Goal: Download file/media

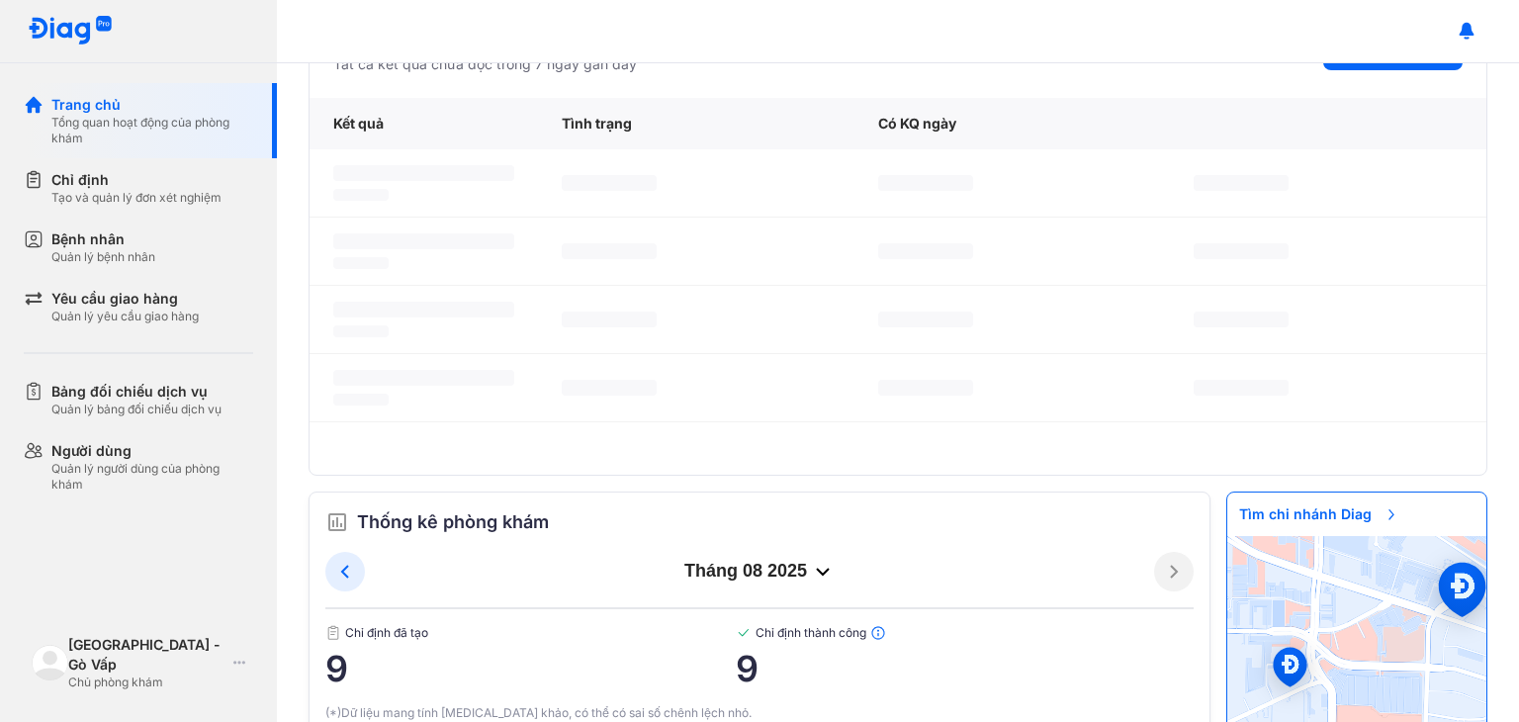
scroll to position [336, 0]
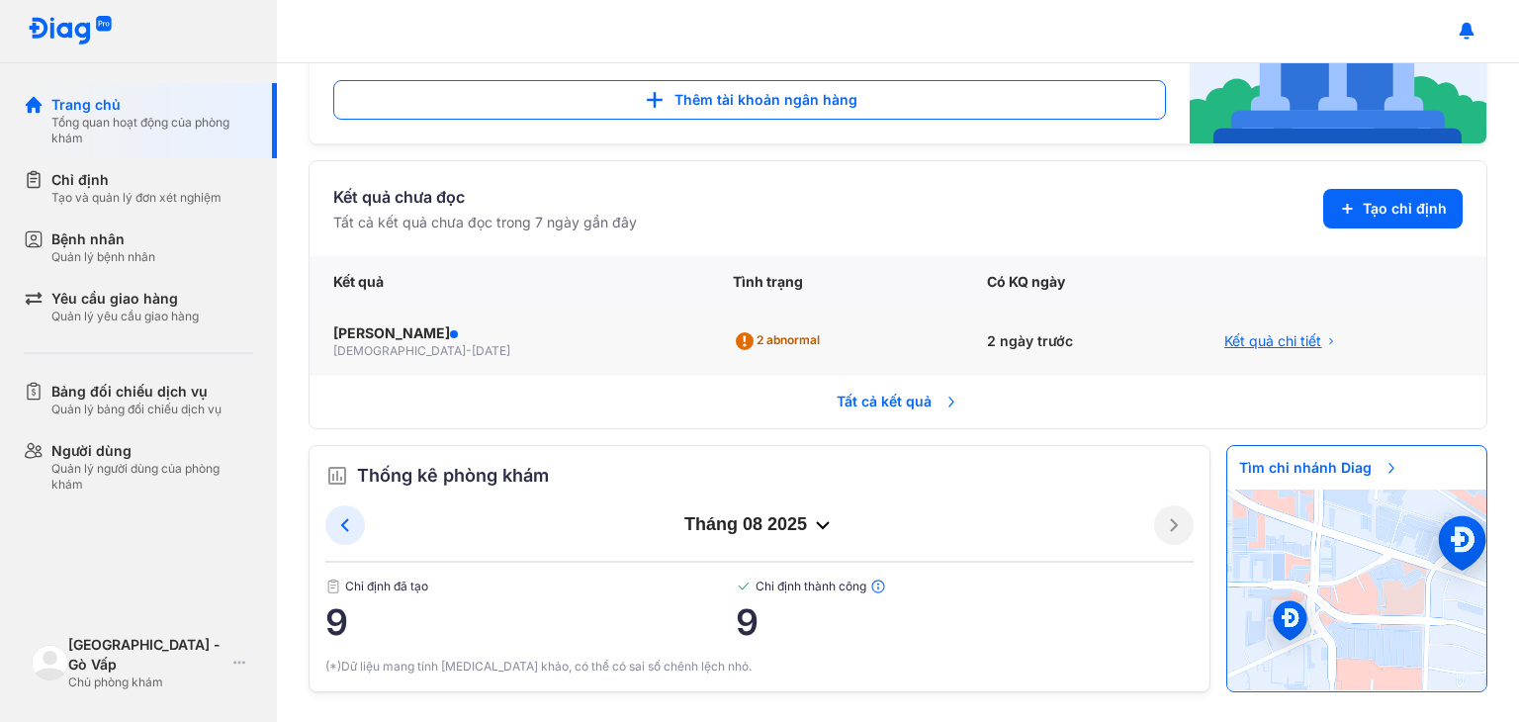
click at [1225, 346] on span "Kết quả chi tiết" at bounding box center [1273, 341] width 97 height 20
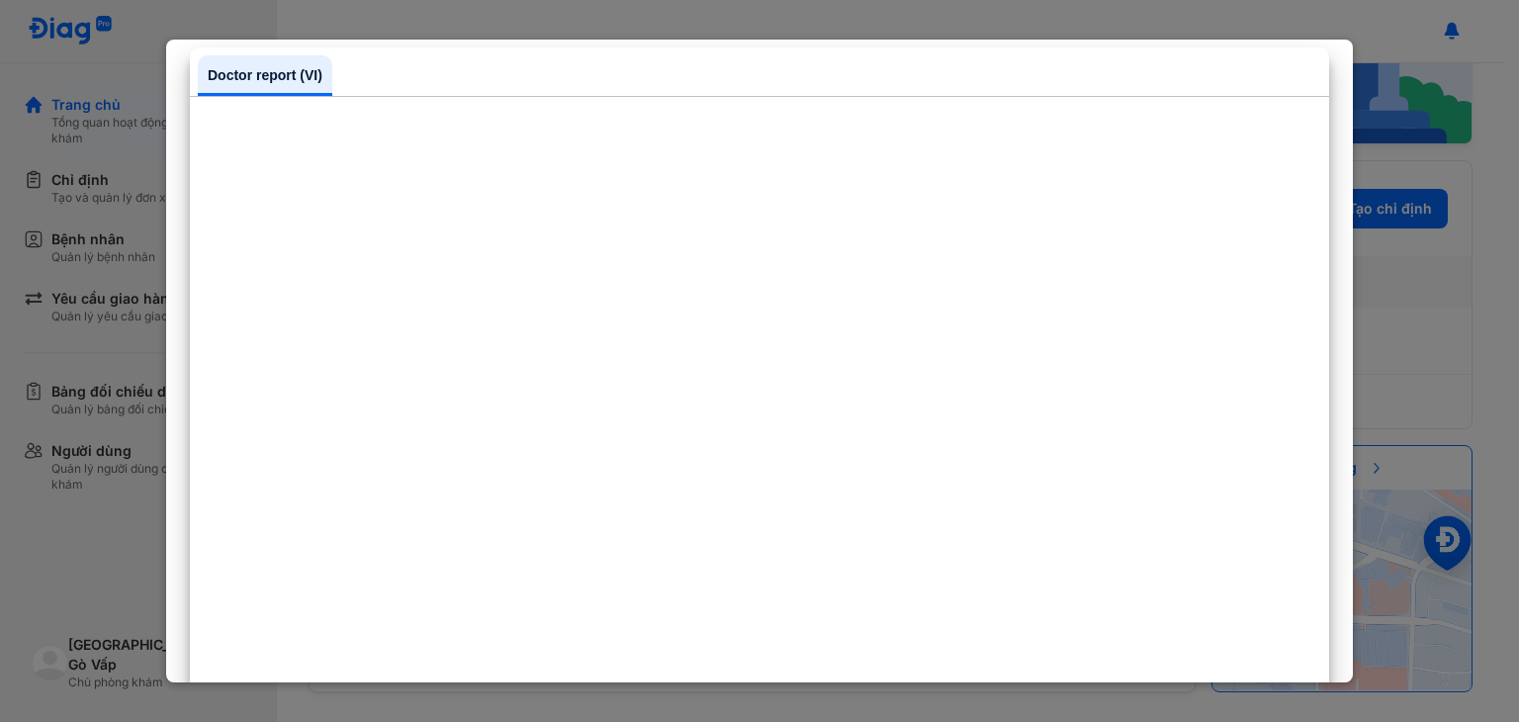
scroll to position [0, 0]
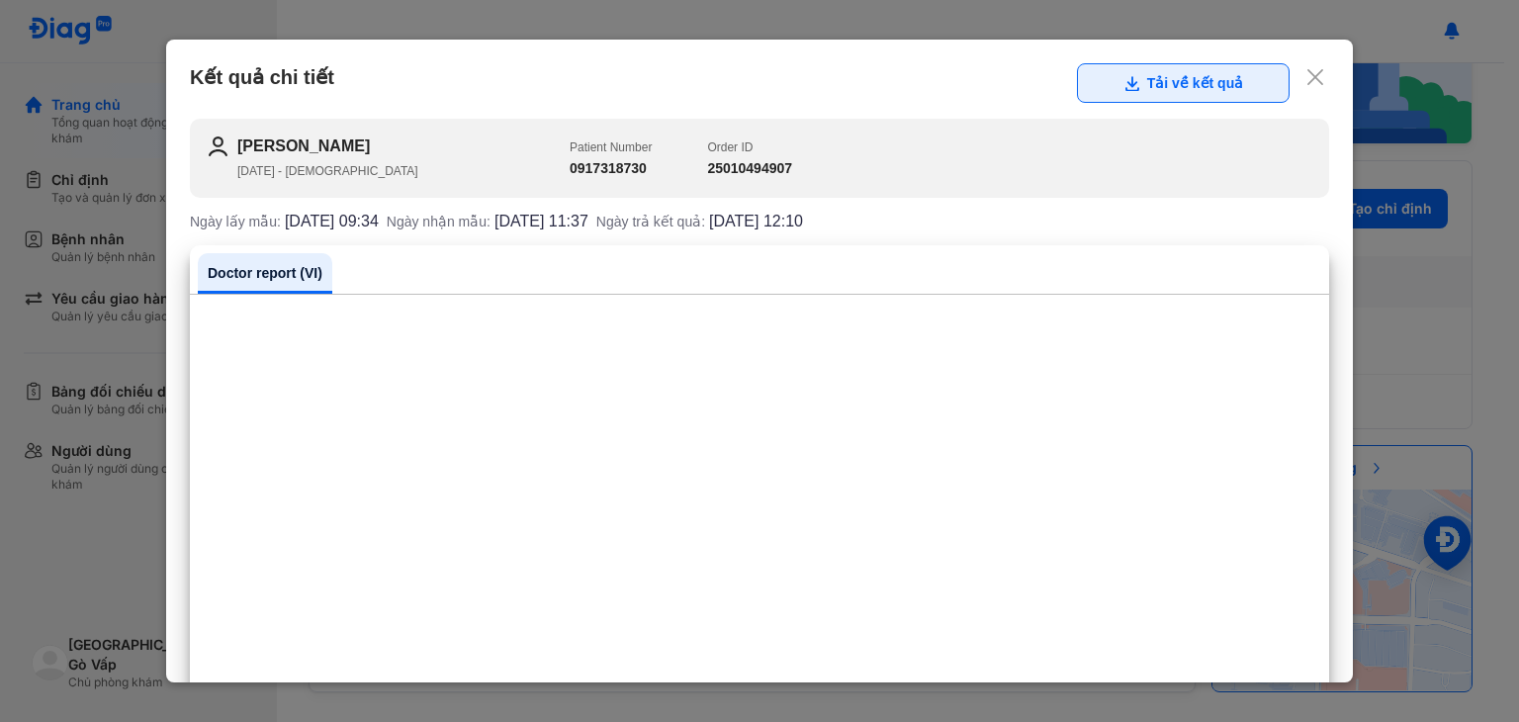
click at [1151, 82] on button "Tải về kết quả" at bounding box center [1183, 83] width 213 height 40
click at [1142, 86] on button "Tải về kết quả" at bounding box center [1183, 83] width 213 height 40
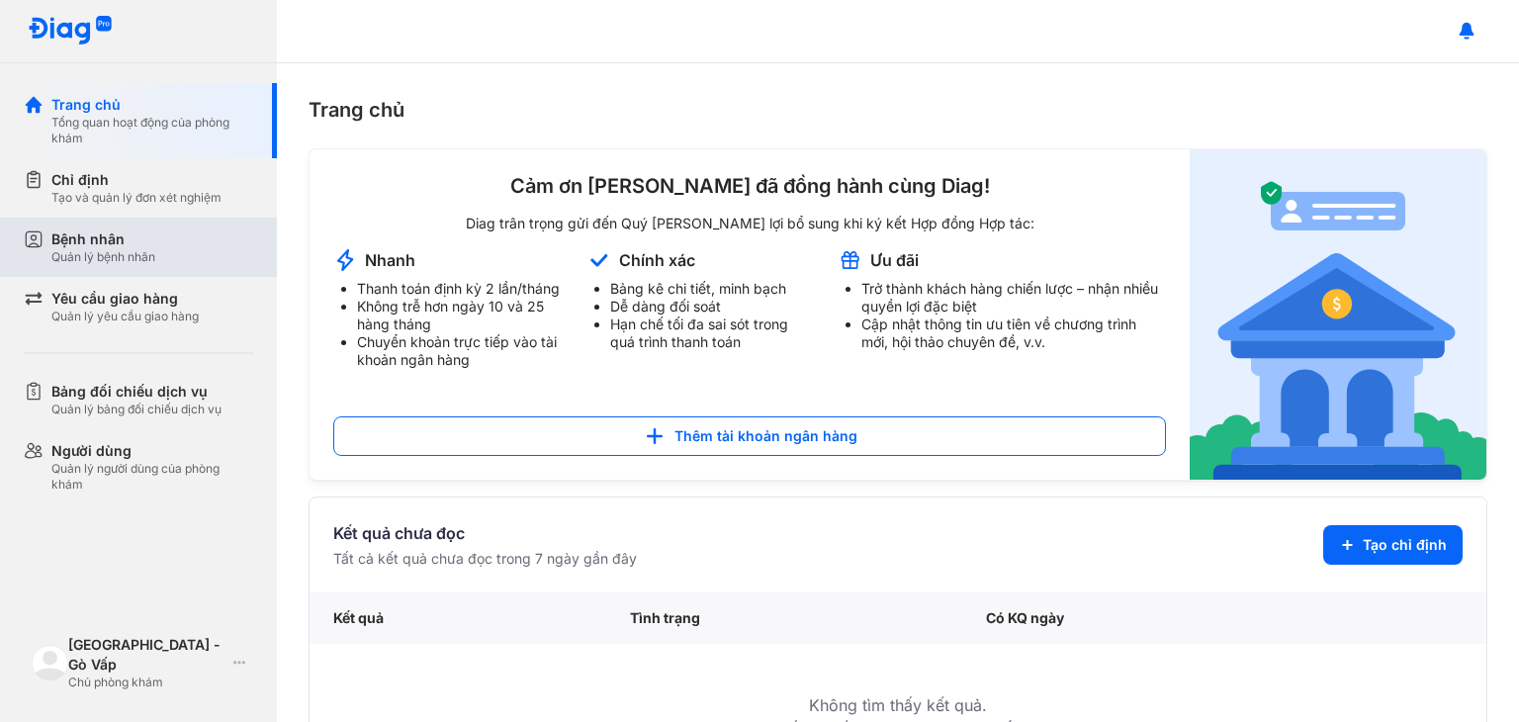
drag, startPoint x: 143, startPoint y: 246, endPoint x: 166, endPoint y: 240, distance: 23.5
click at [144, 246] on div "Bệnh nhân" at bounding box center [103, 239] width 104 height 20
